Goal: Information Seeking & Learning: Learn about a topic

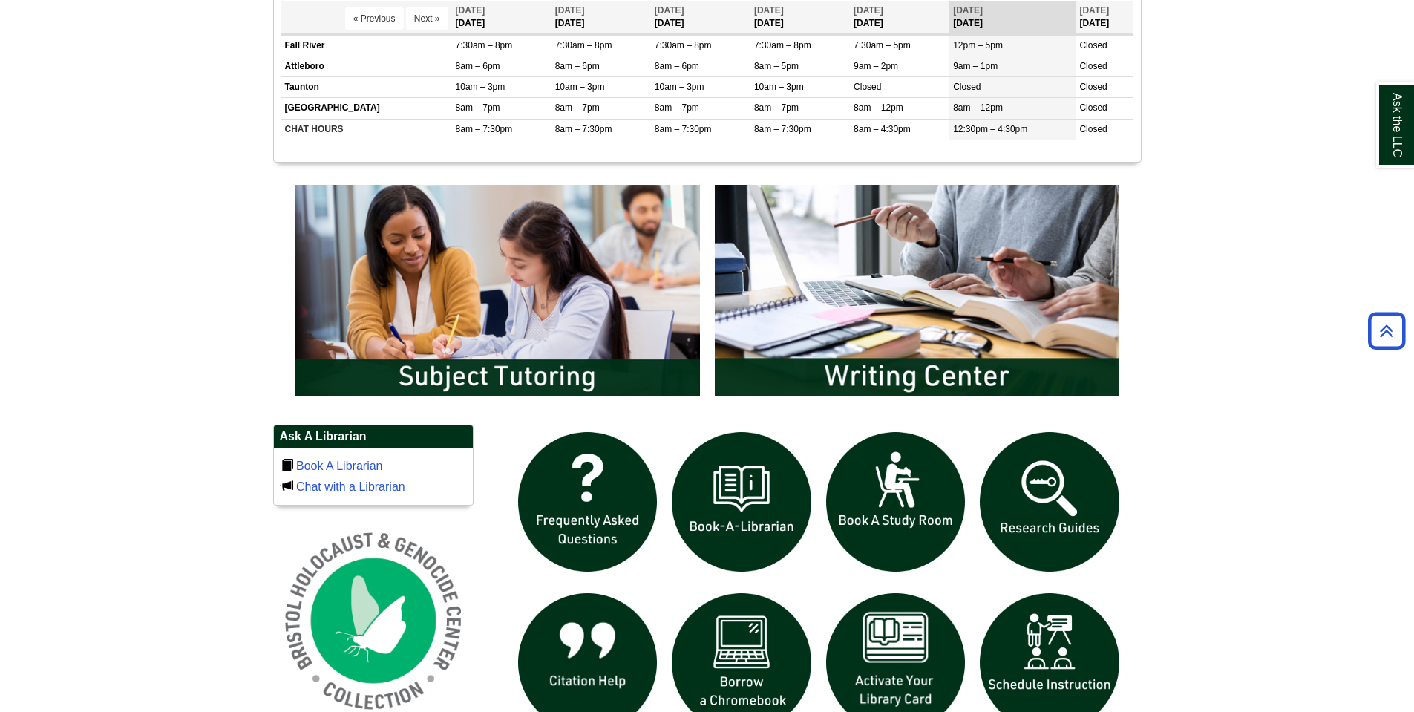
scroll to position [965, 0]
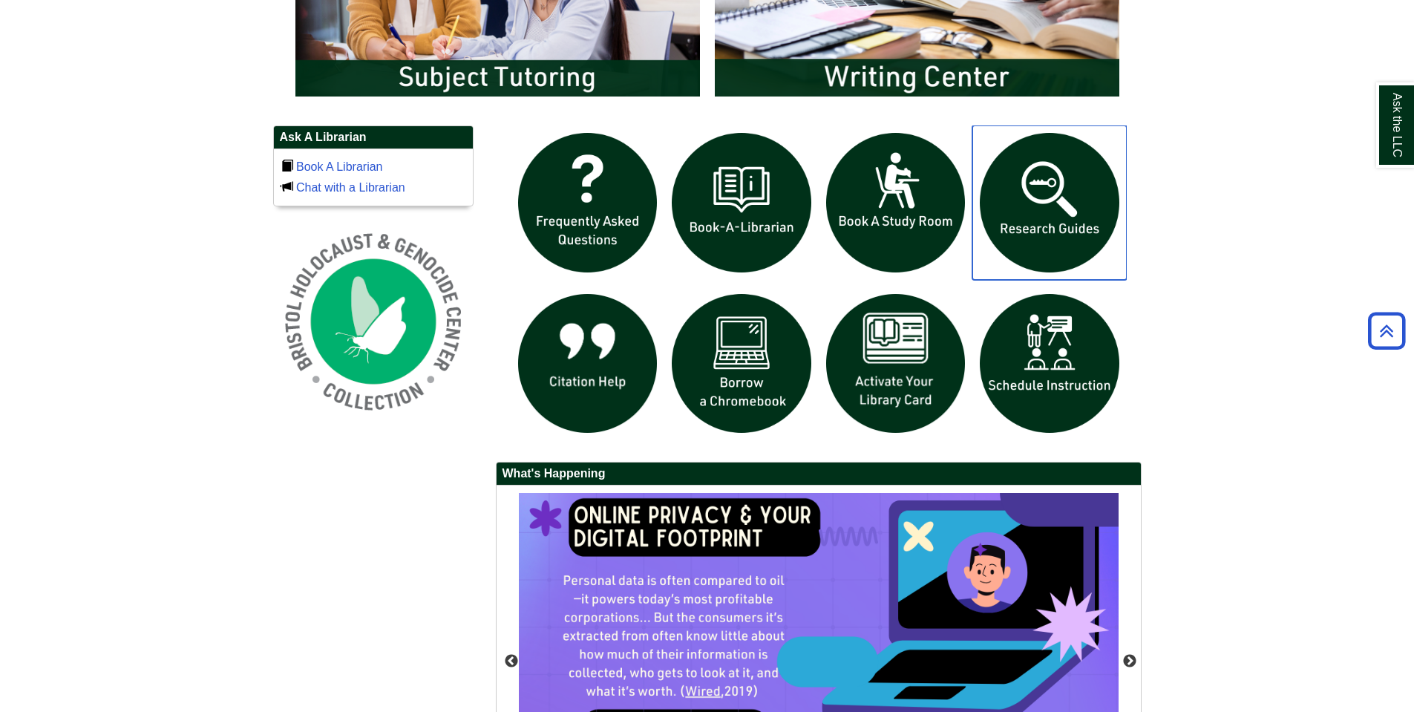
click at [1047, 204] on img "slideshow" at bounding box center [1049, 202] width 154 height 154
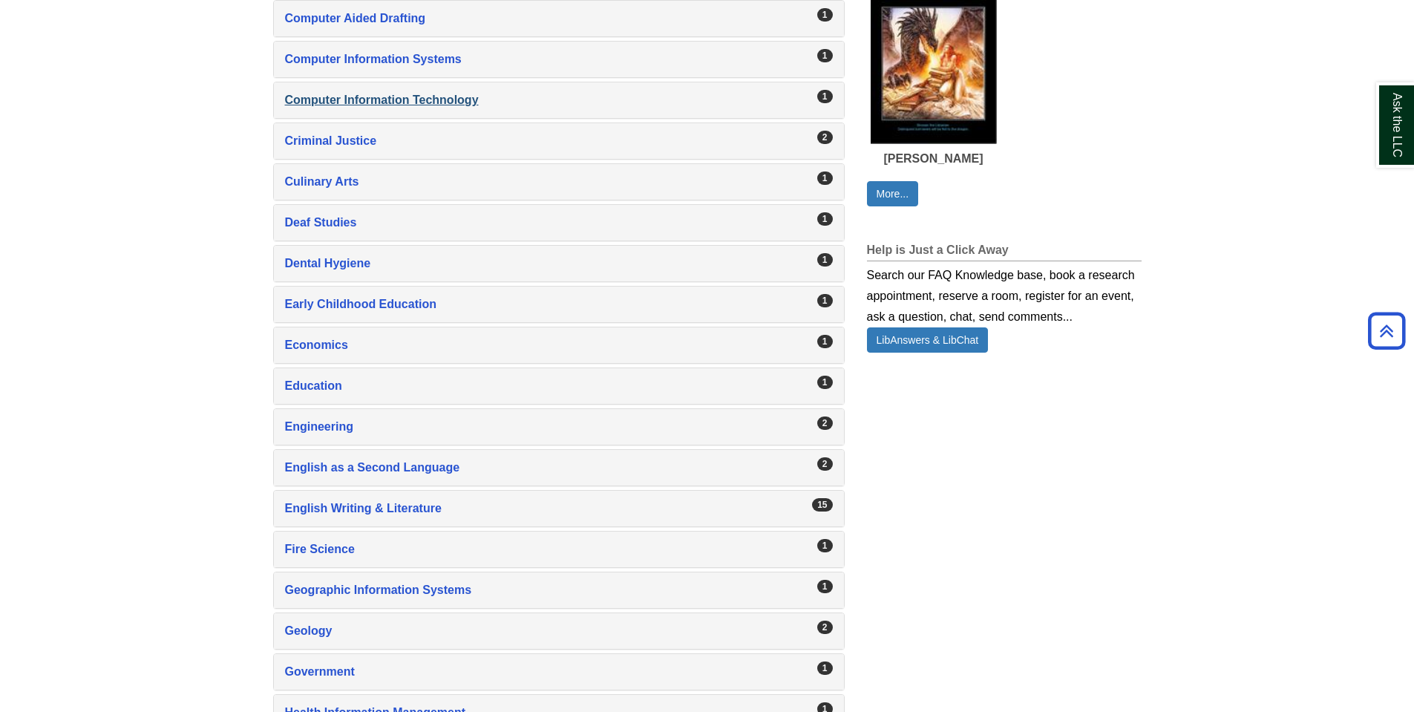
scroll to position [965, 0]
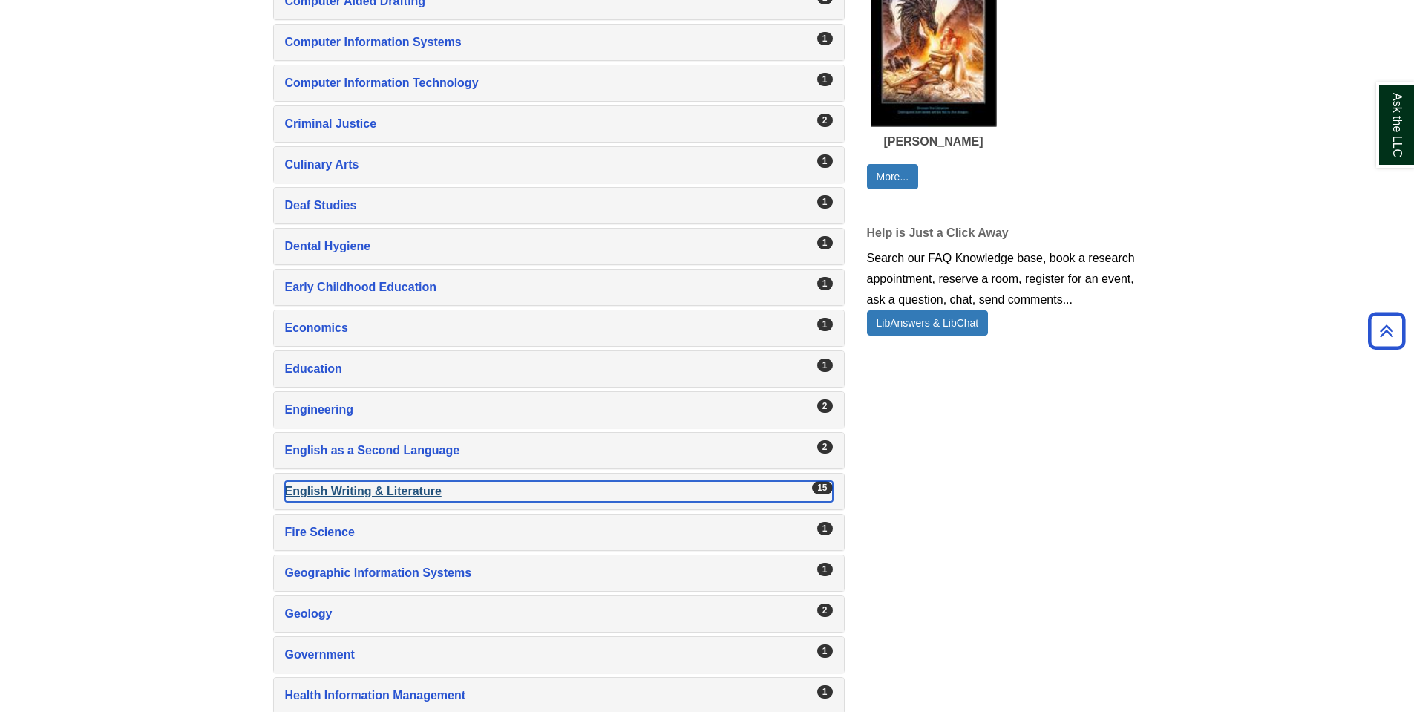
click at [422, 491] on div "English Writing & Literature , 15 guides" at bounding box center [559, 491] width 548 height 21
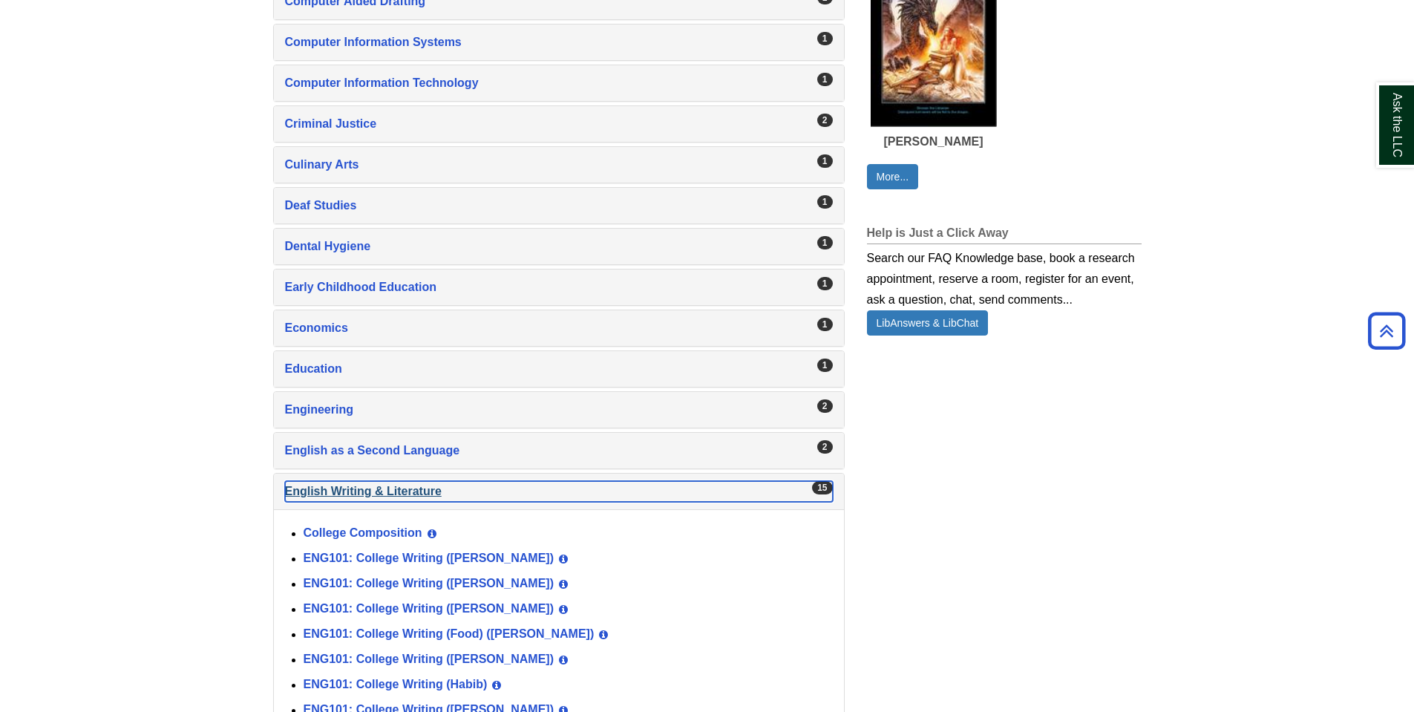
scroll to position [1262, 0]
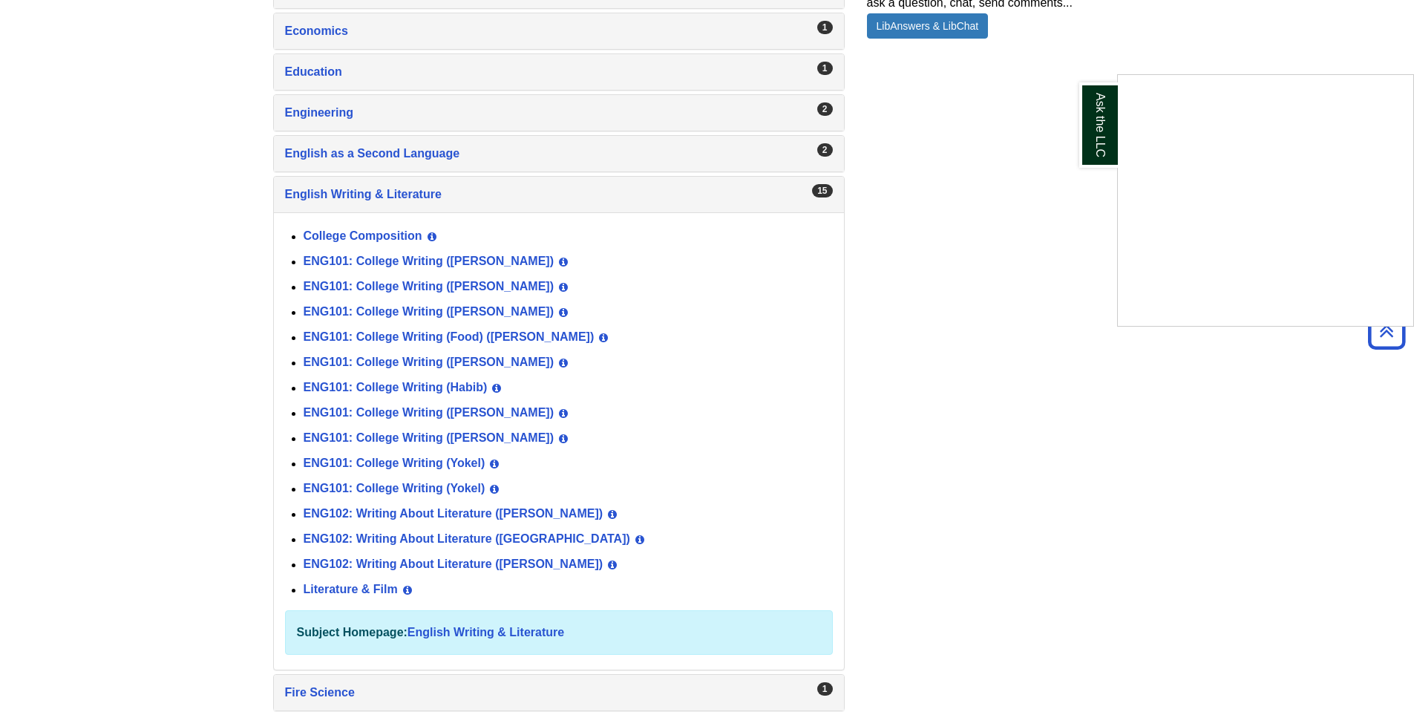
click at [416, 410] on div "Ask the LLC" at bounding box center [707, 356] width 1414 height 712
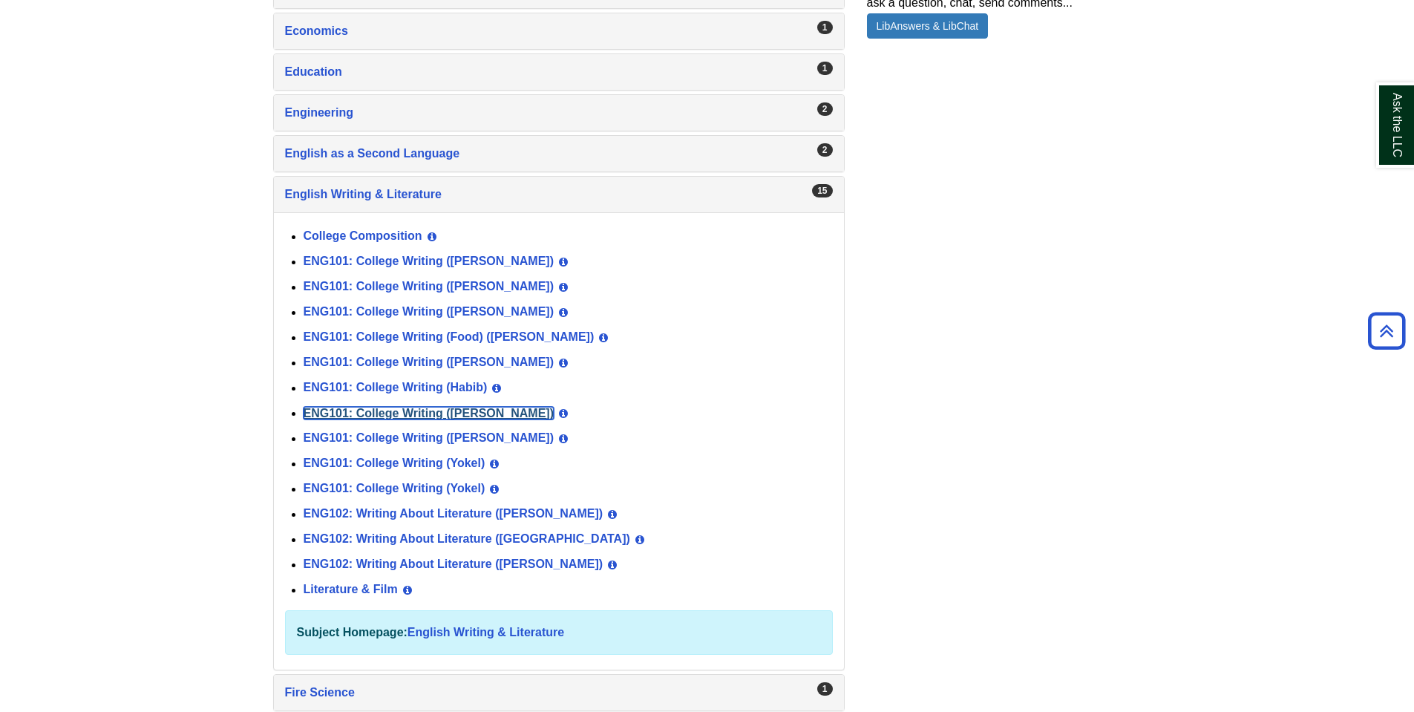
click at [416, 410] on link "ENG101: College Writing ([PERSON_NAME])" at bounding box center [429, 413] width 251 height 13
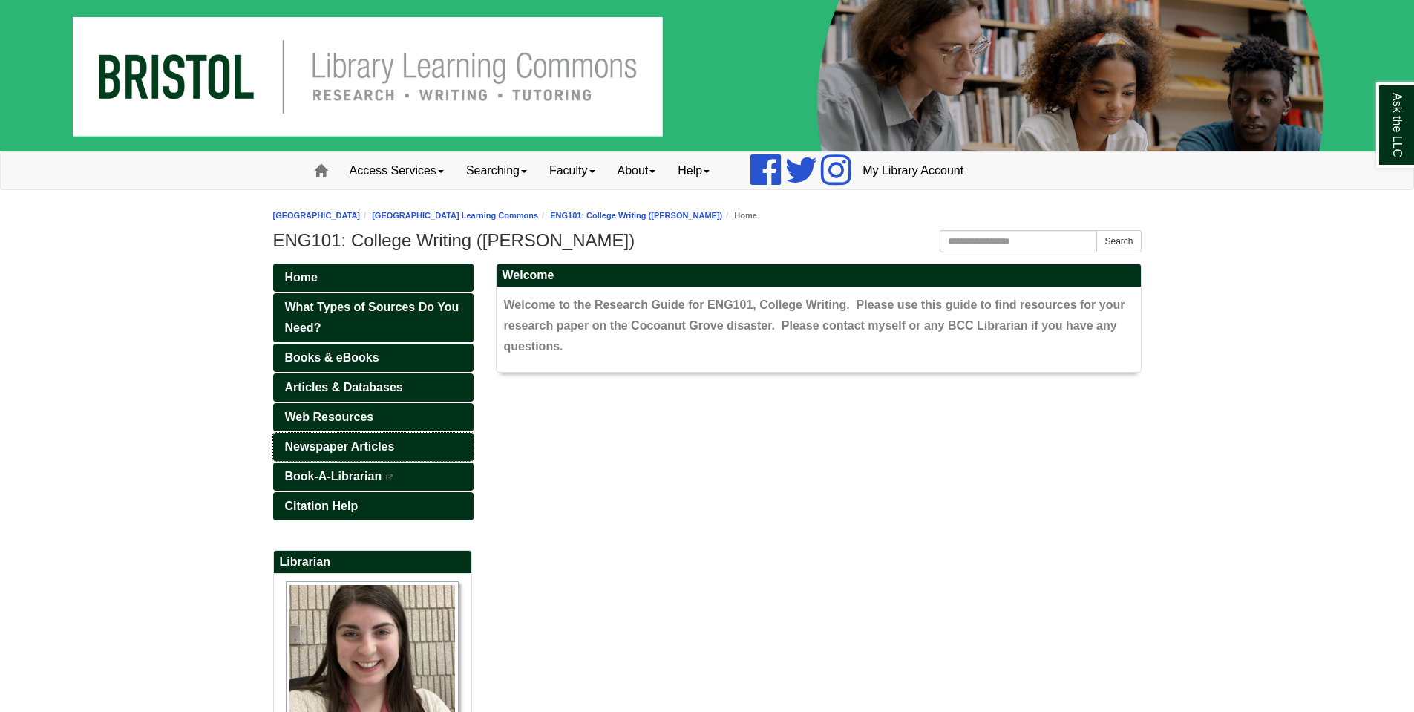
click at [367, 442] on span "Newspaper Articles" at bounding box center [340, 446] width 110 height 13
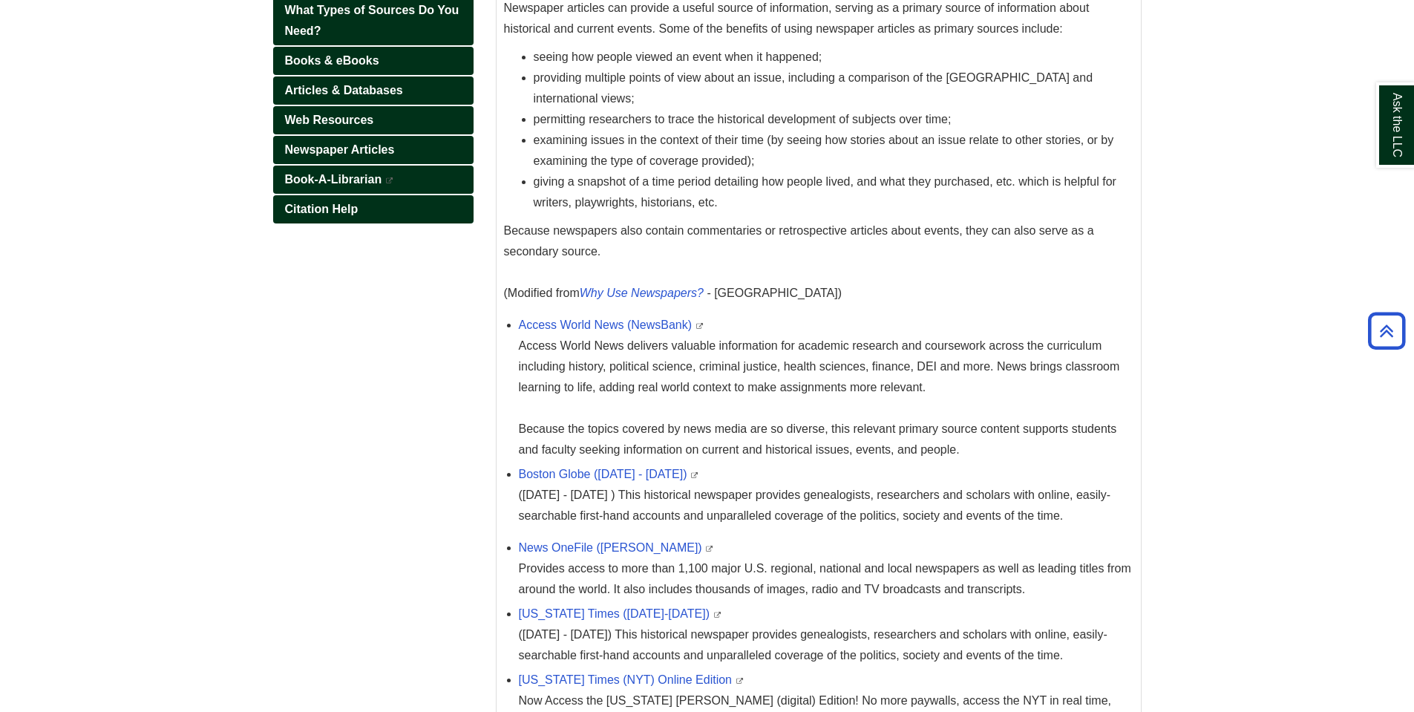
scroll to position [405, 0]
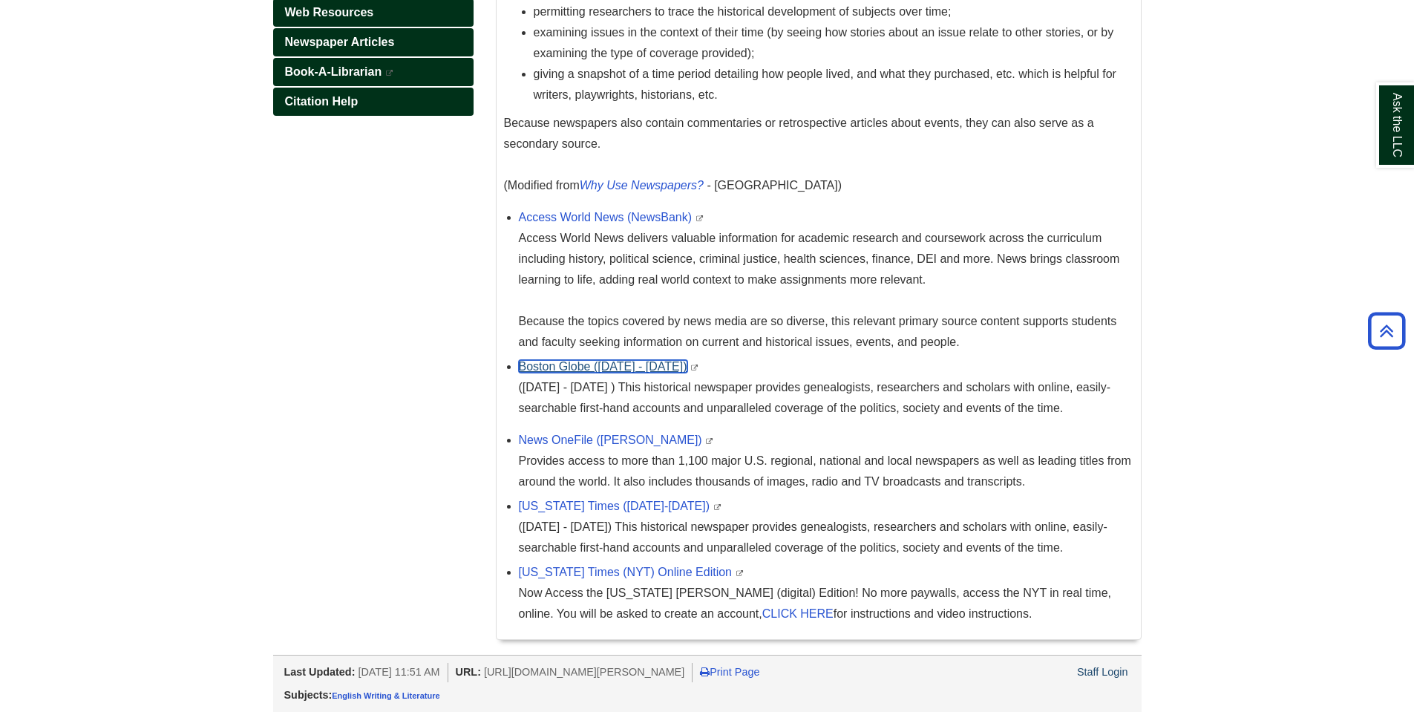
click at [575, 367] on link "Boston Globe (1872 - 1984)" at bounding box center [603, 366] width 169 height 13
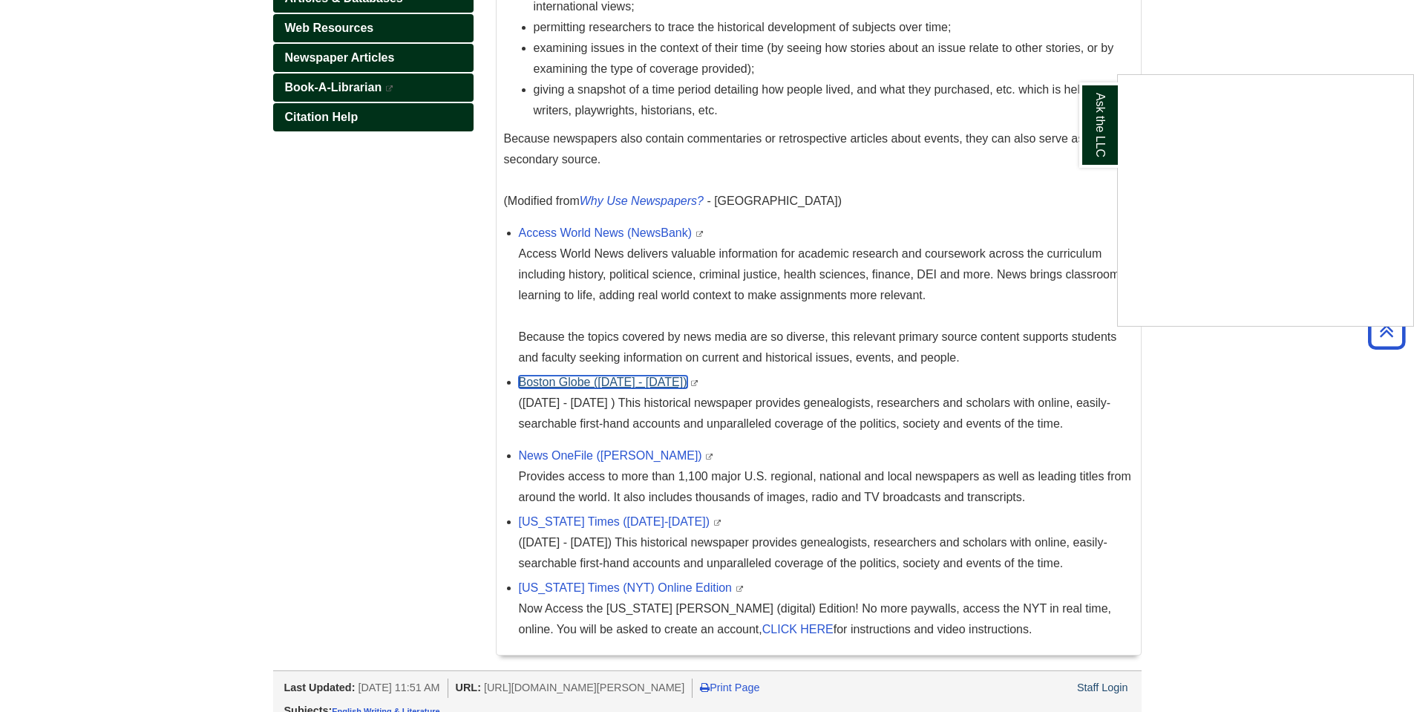
scroll to position [33, 0]
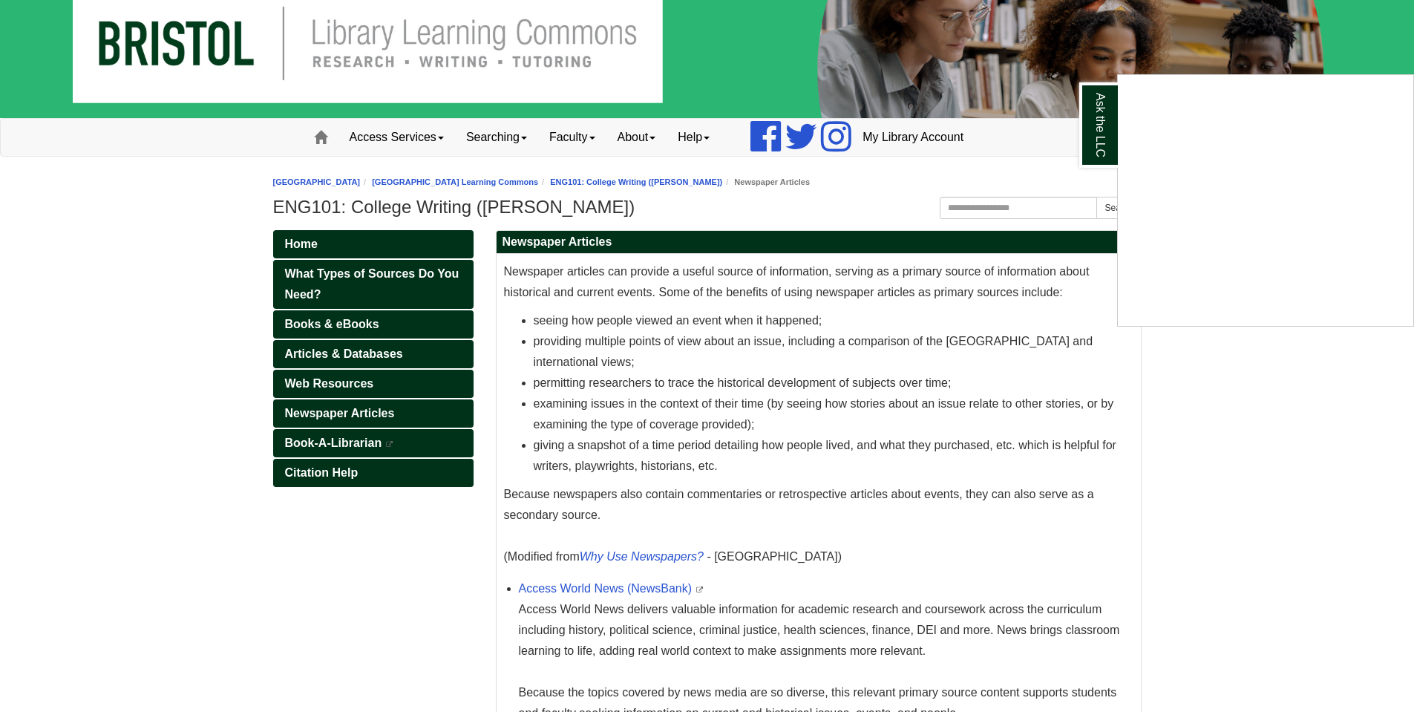
click at [339, 348] on div "Ask the LLC" at bounding box center [707, 356] width 1414 height 712
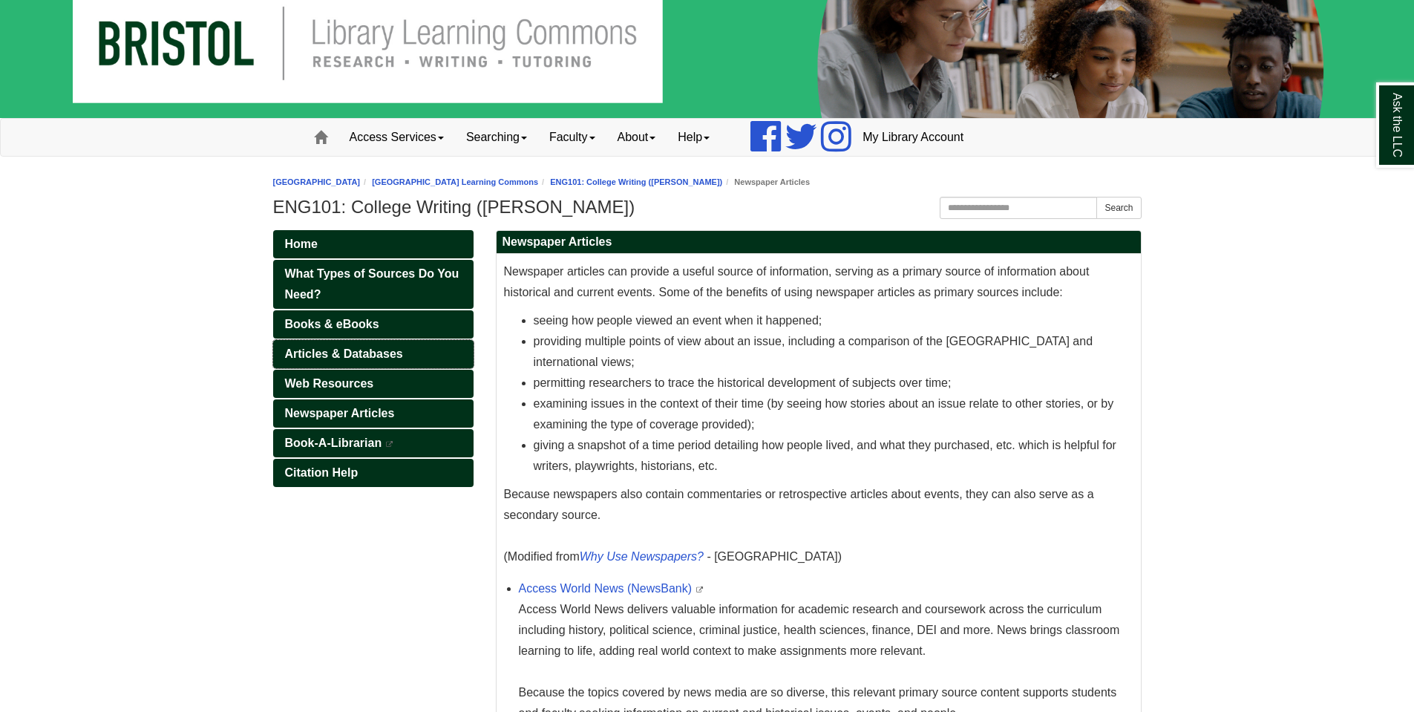
click at [341, 351] on span "Articles & Databases" at bounding box center [344, 353] width 118 height 13
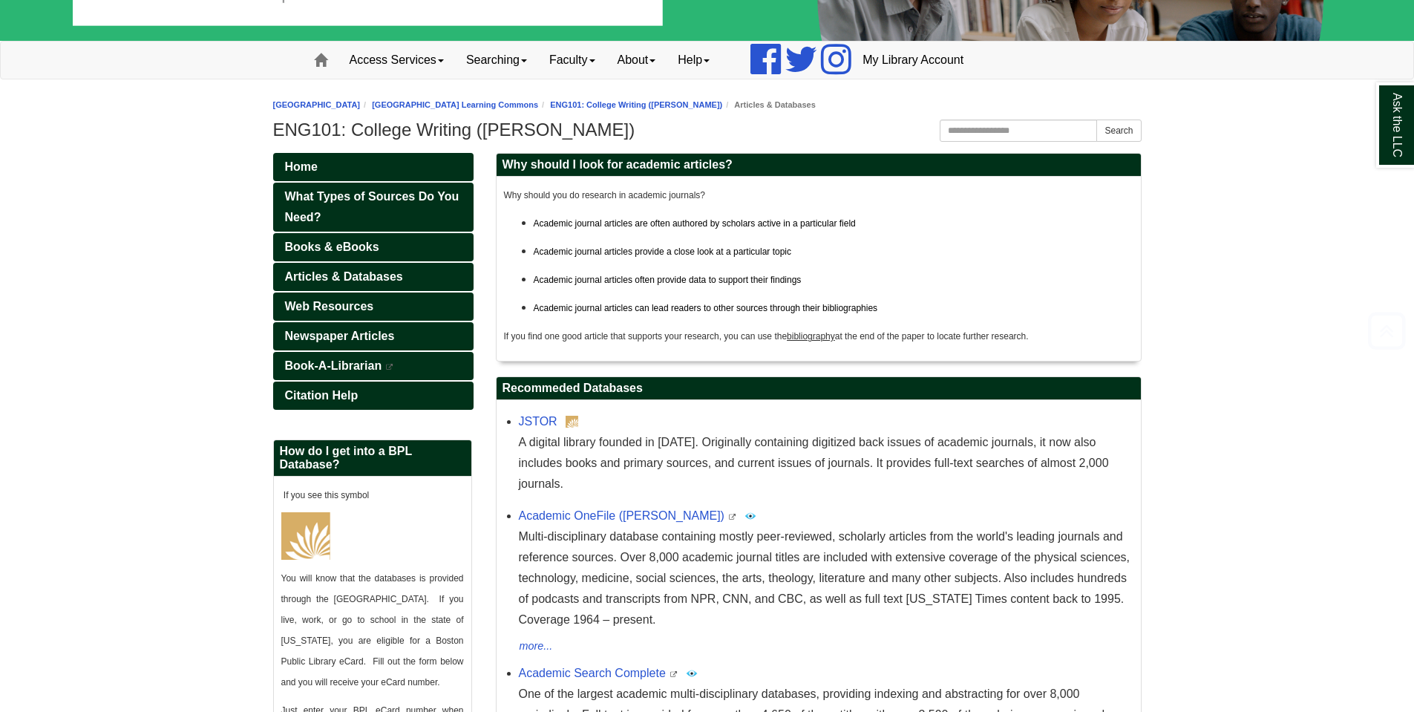
scroll to position [370, 0]
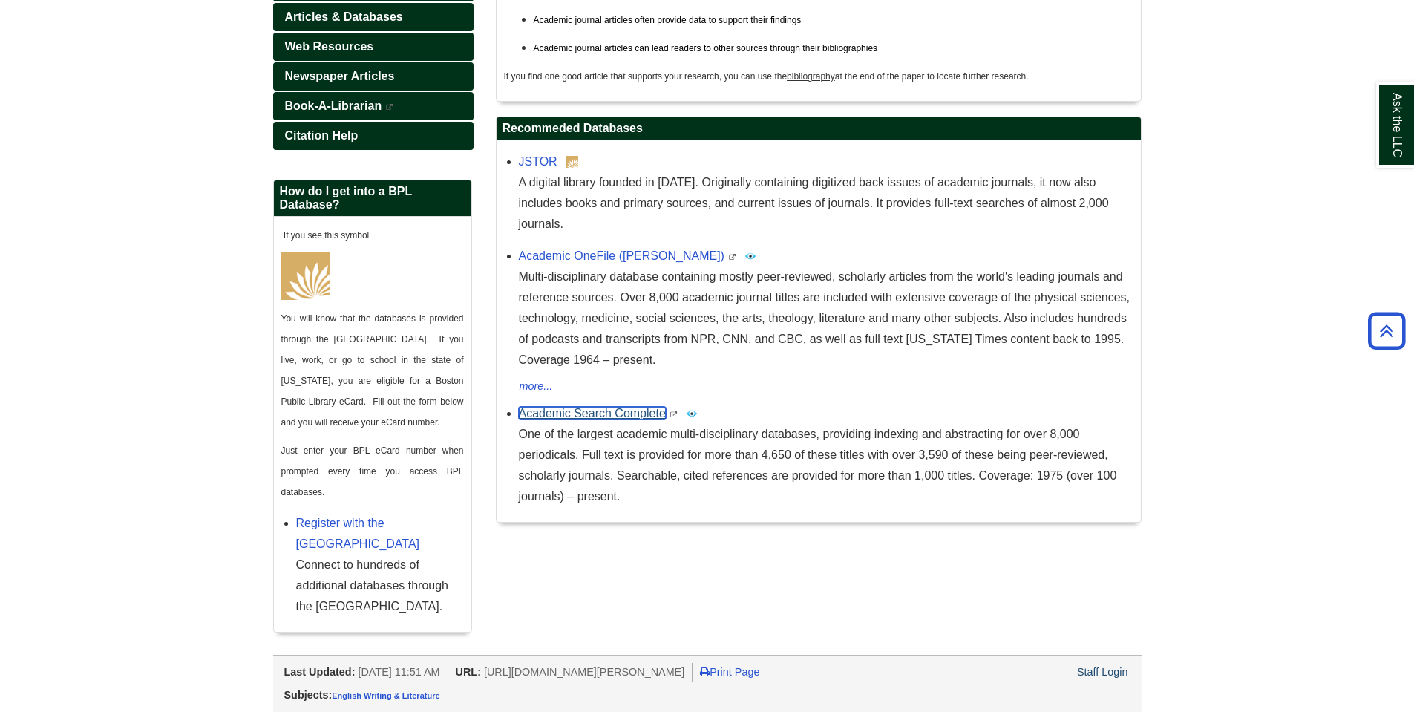
click at [609, 388] on body "Skip to Main Content Toggle navigation Home Access Services Access Services Pol…" at bounding box center [707, 171] width 1414 height 1082
click at [578, 407] on link "Academic Search Complete" at bounding box center [592, 413] width 147 height 13
